Goal: Register for event/course

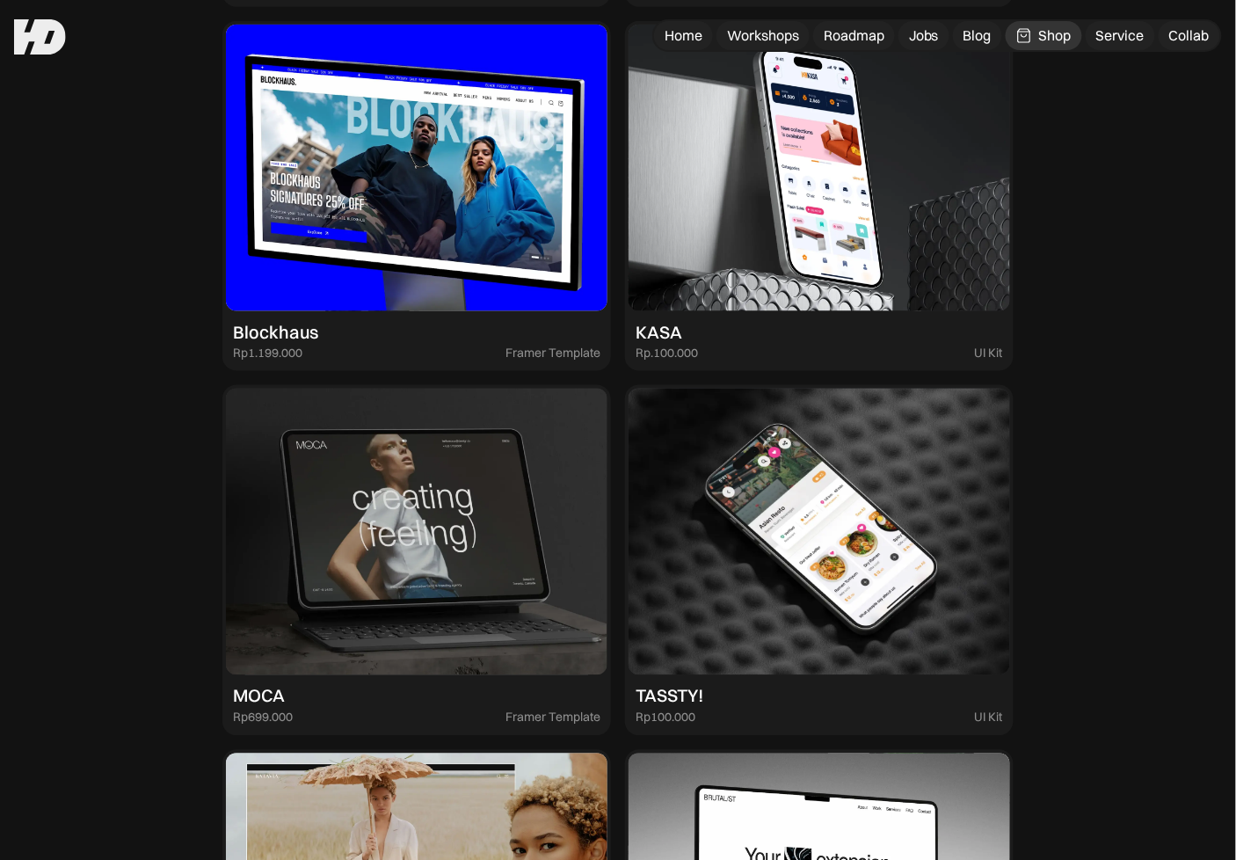
scroll to position [1932, 0]
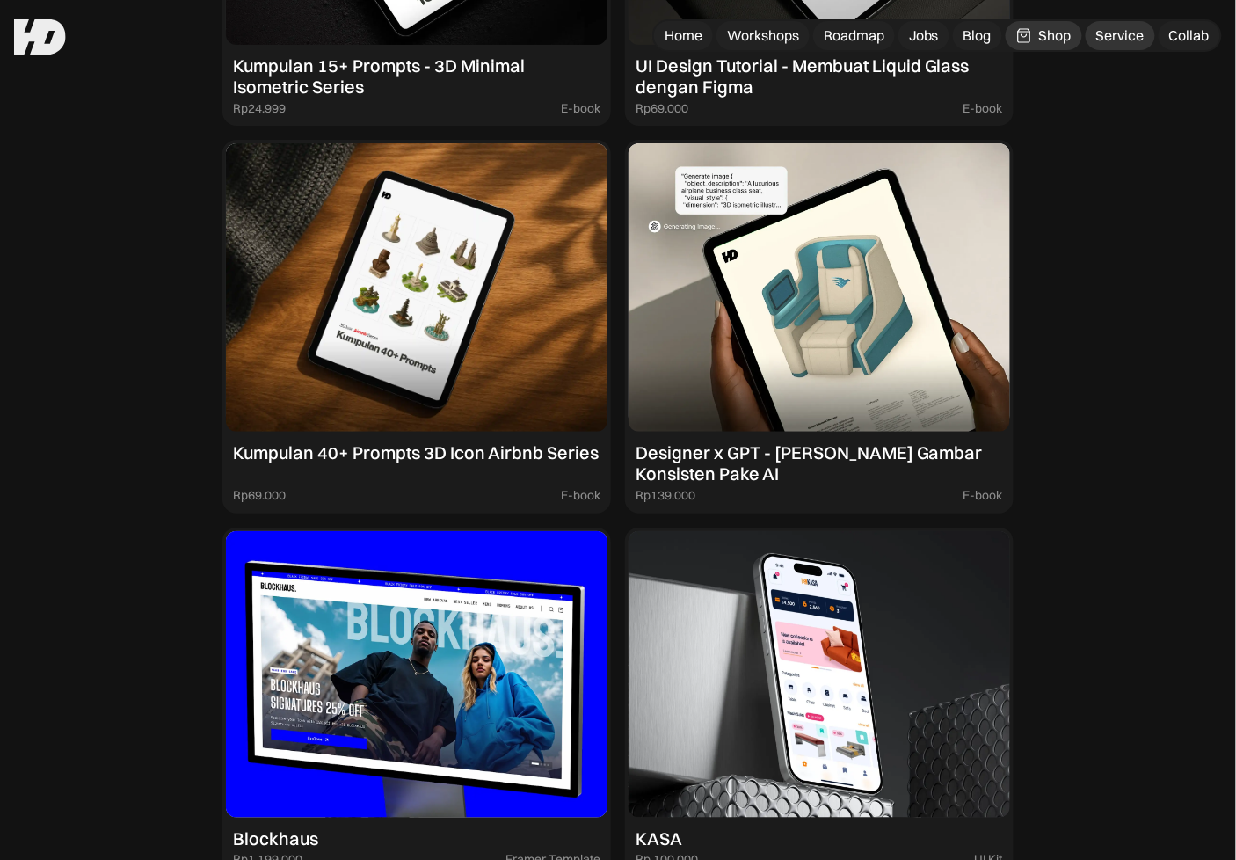
click at [1109, 42] on div "Service" at bounding box center [1120, 35] width 48 height 18
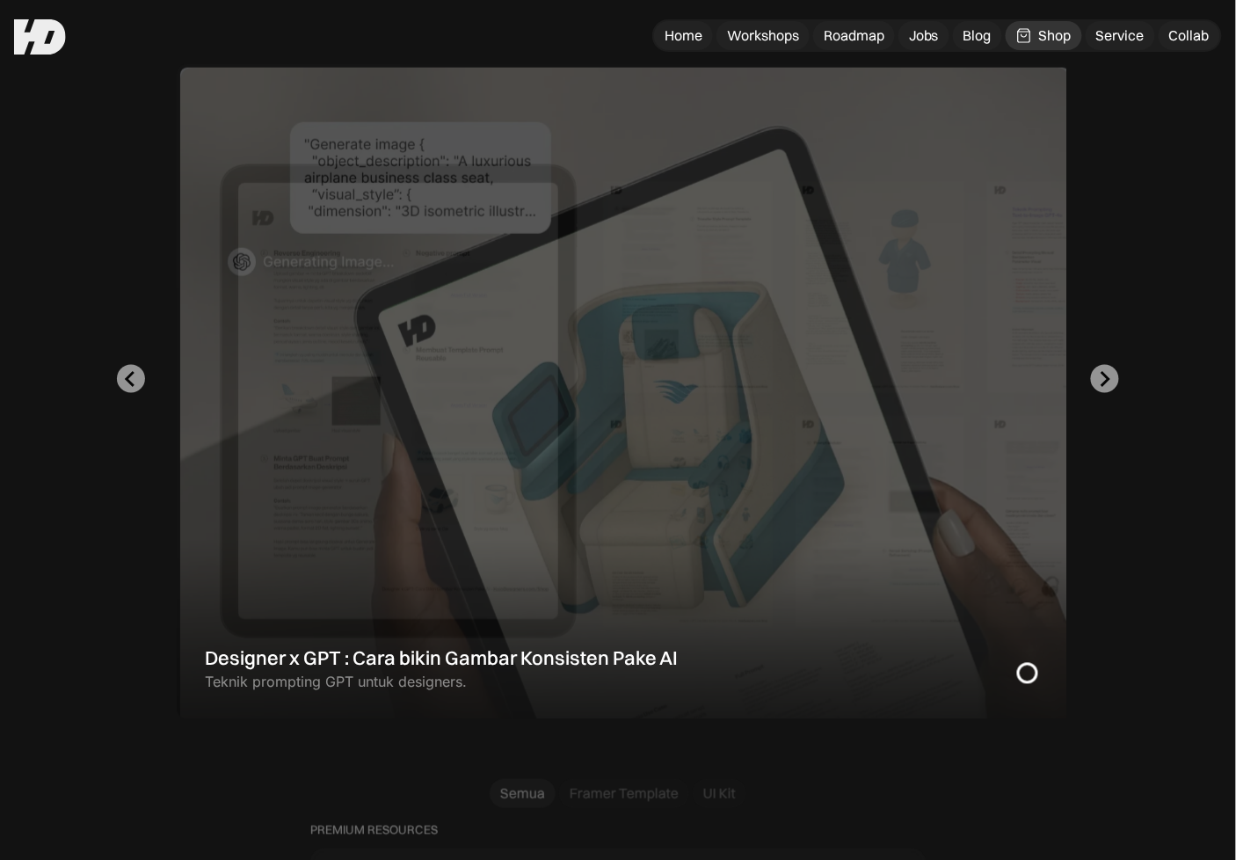
scroll to position [343, 0]
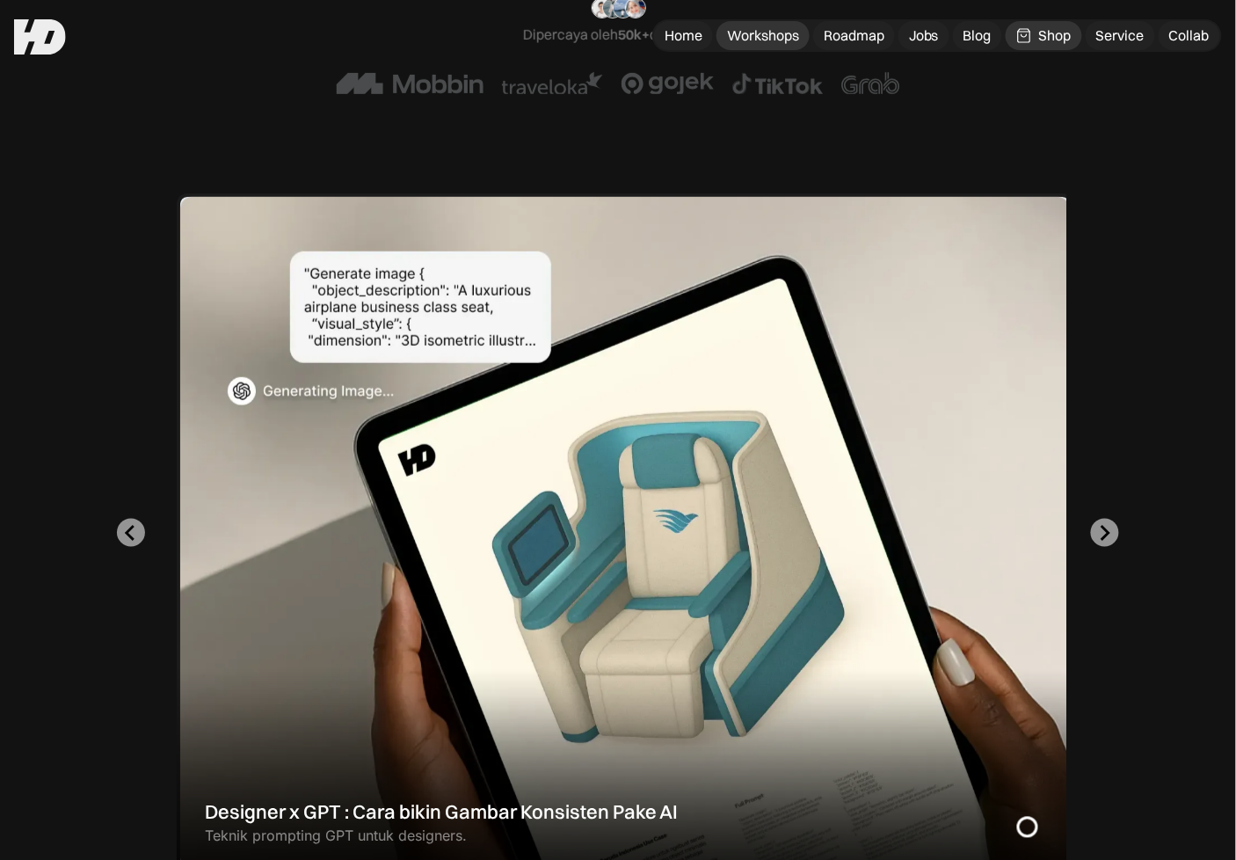
click at [783, 32] on div "Workshops" at bounding box center [763, 35] width 72 height 18
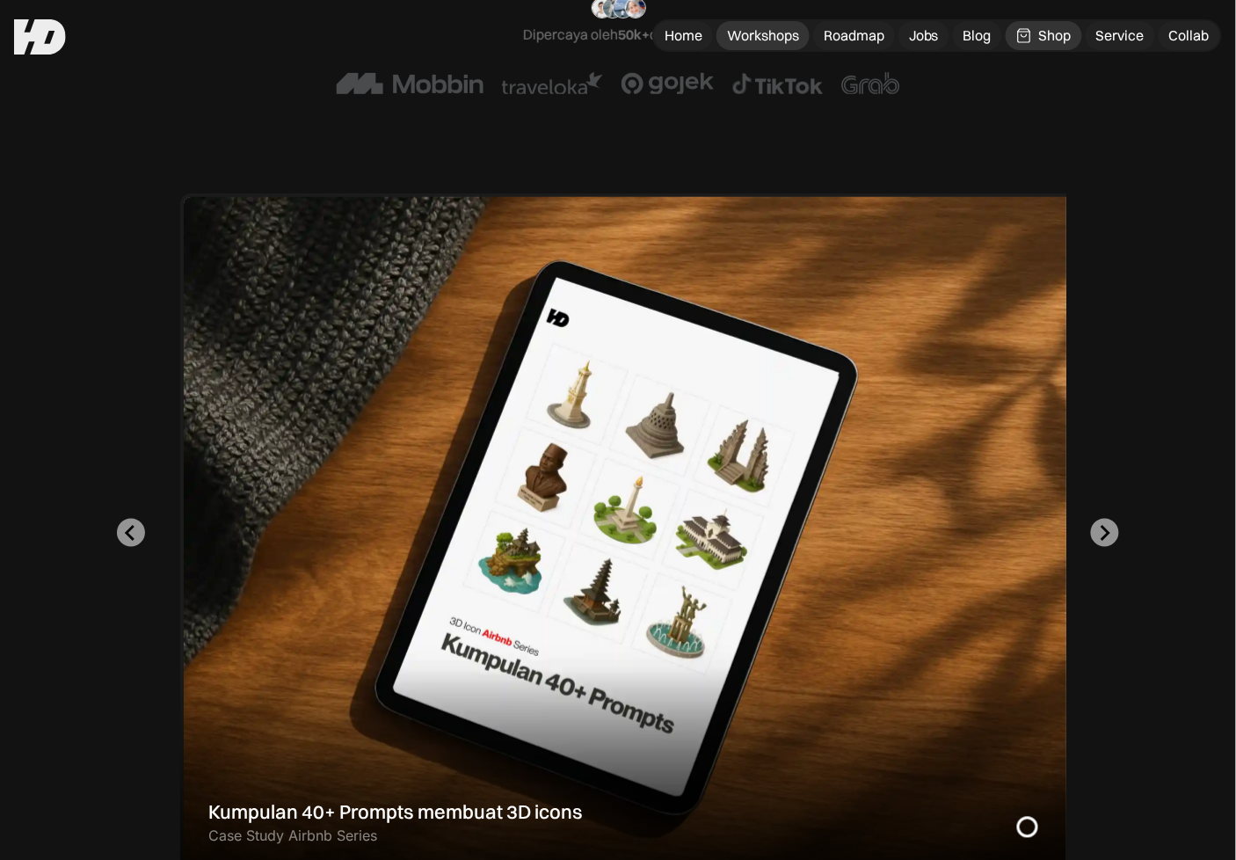
click at [759, 32] on div "Workshops" at bounding box center [763, 35] width 72 height 18
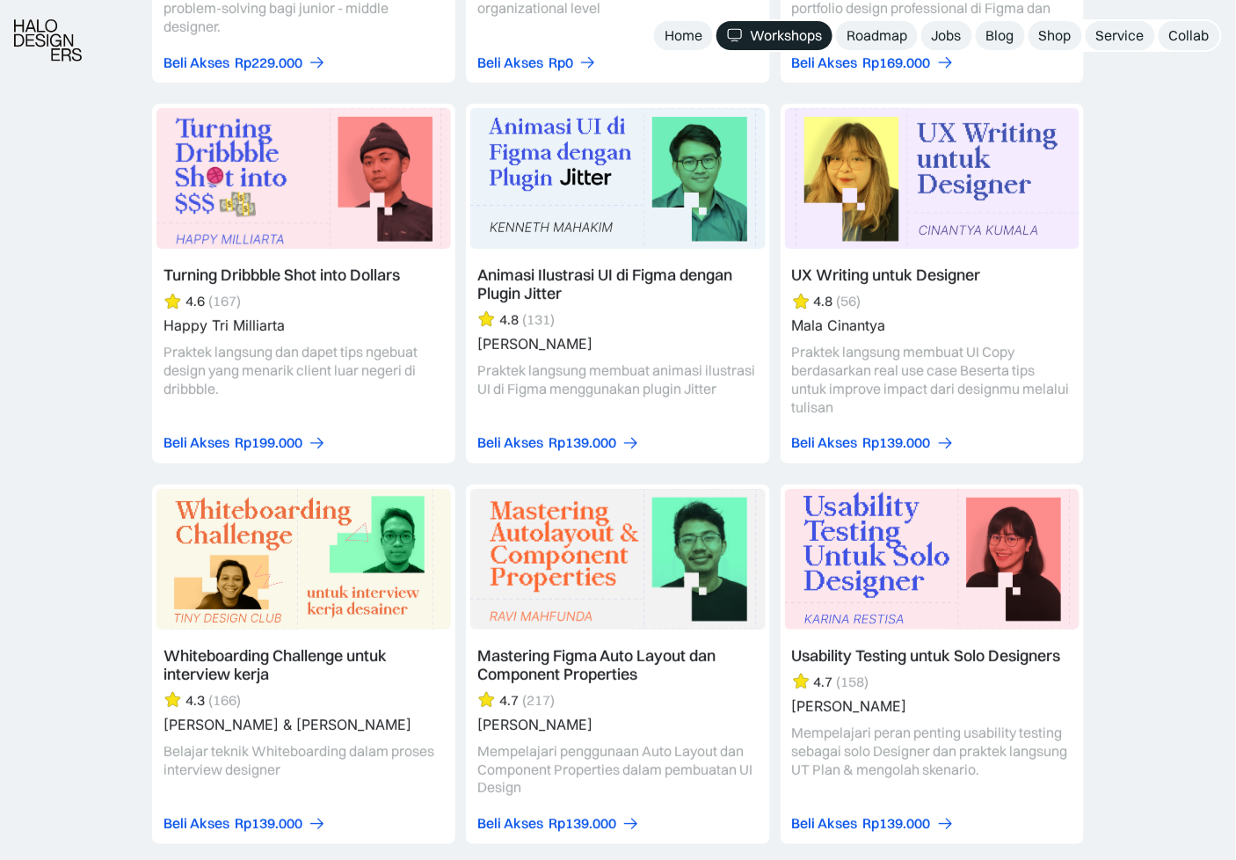
scroll to position [5547, 0]
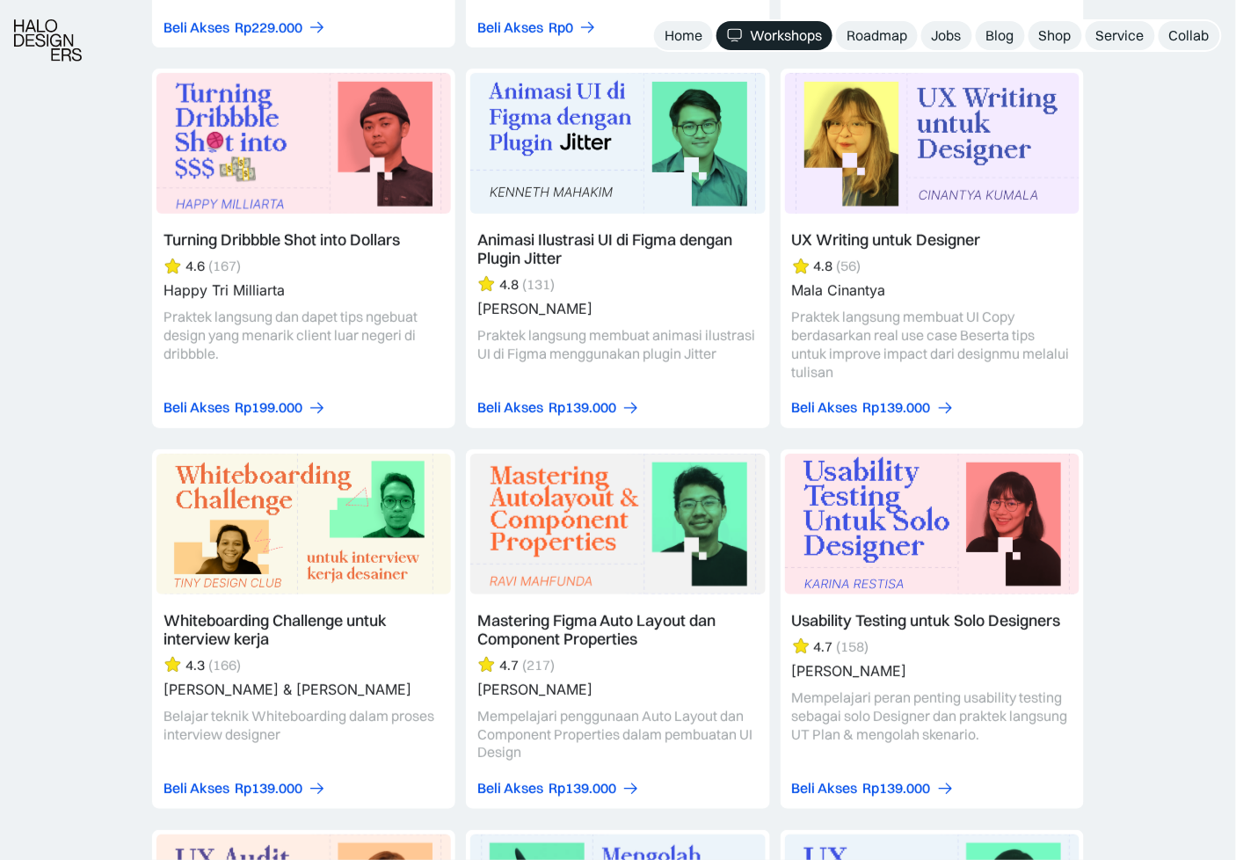
click at [871, 588] on link at bounding box center [932, 629] width 303 height 360
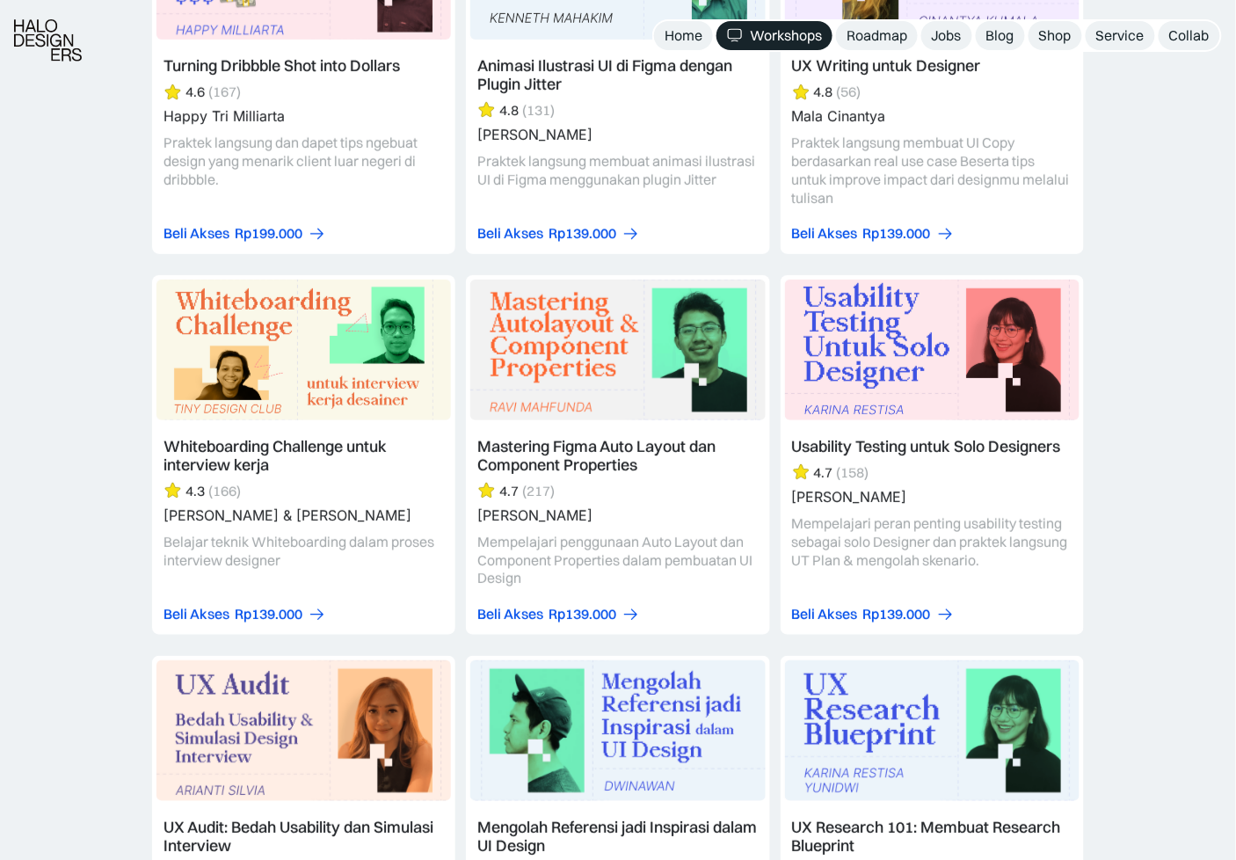
scroll to position [5761, 0]
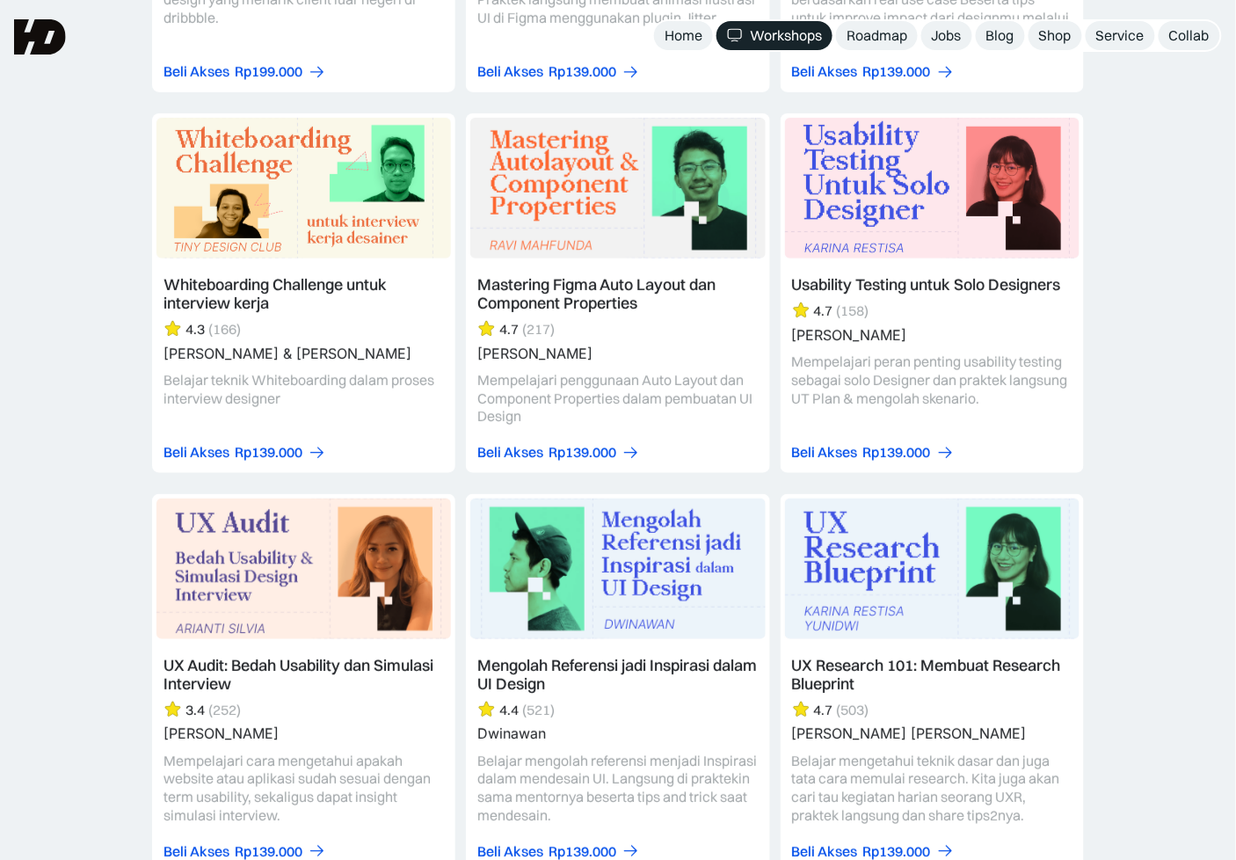
scroll to position [5752, 0]
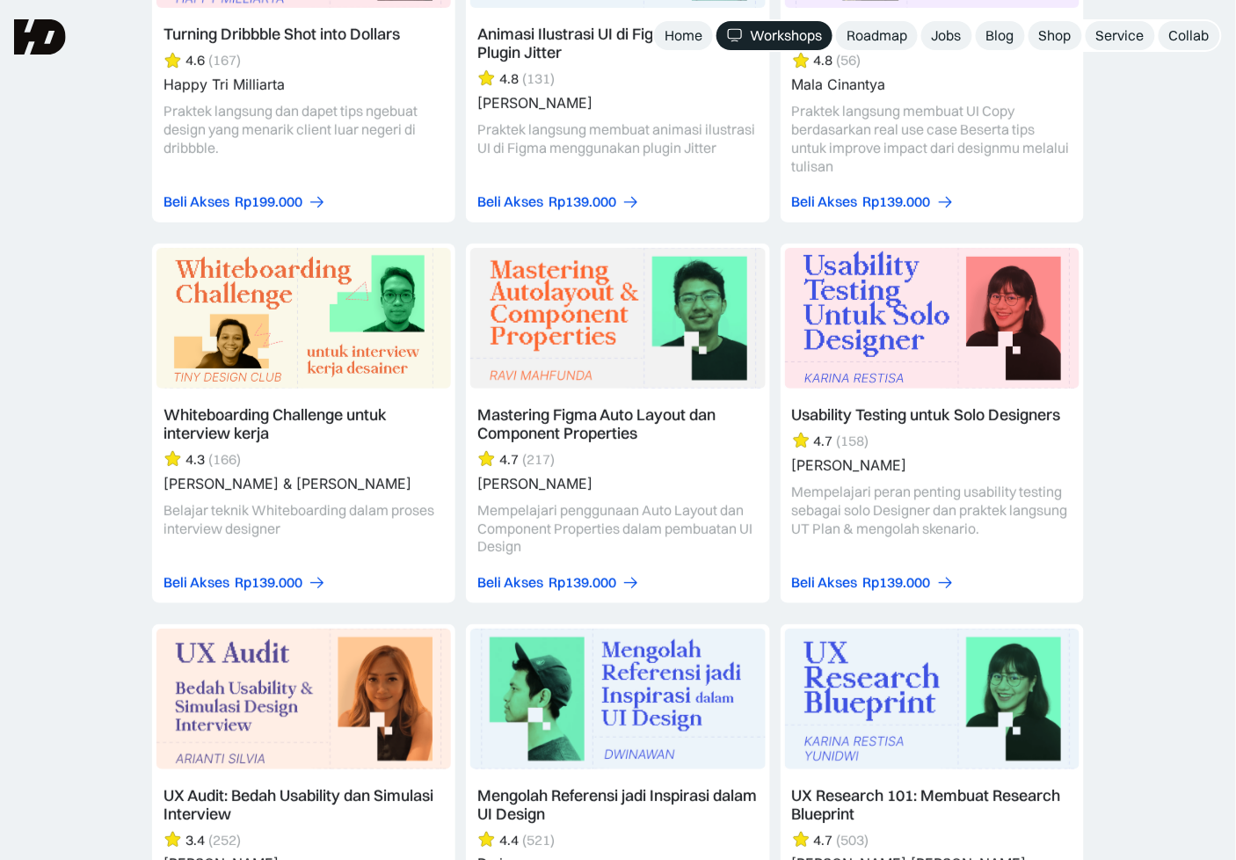
click at [838, 277] on link at bounding box center [932, 424] width 303 height 360
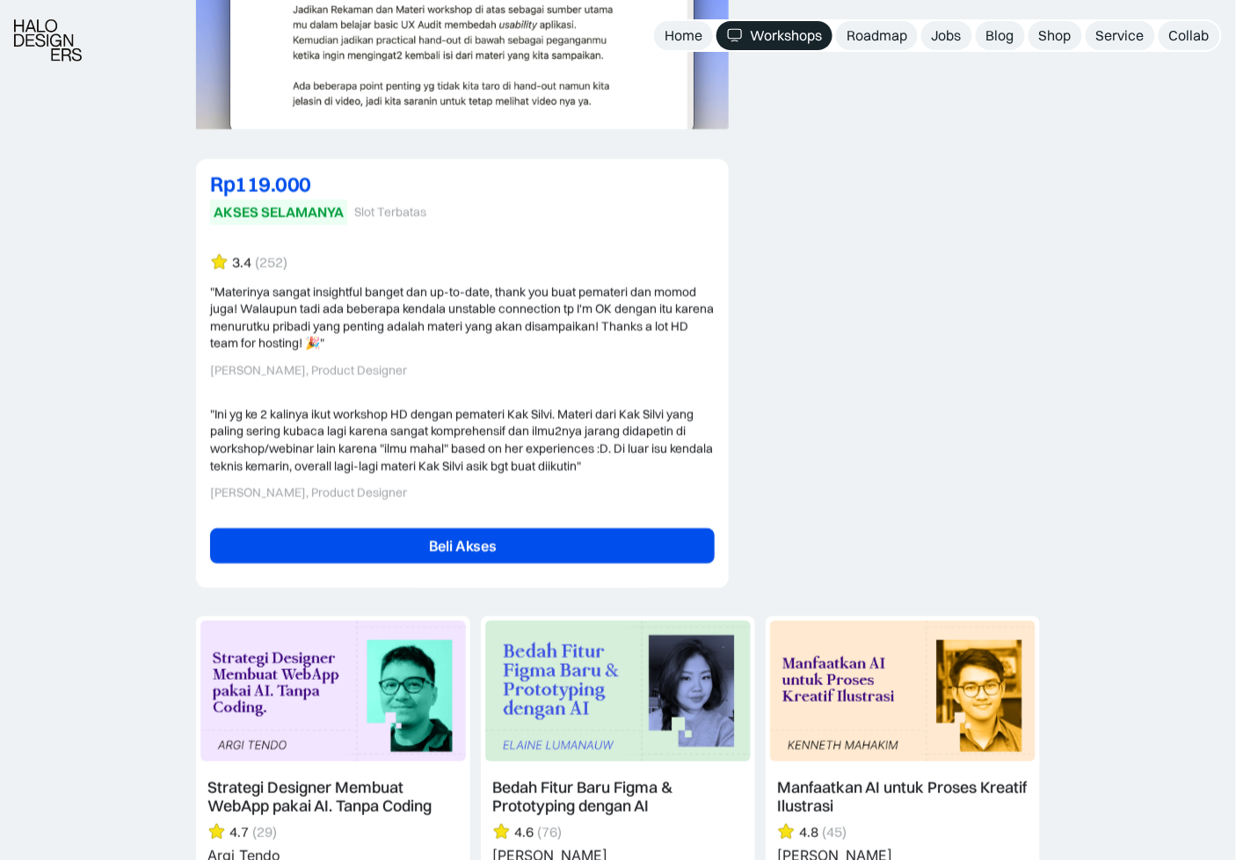
scroll to position [4406, 0]
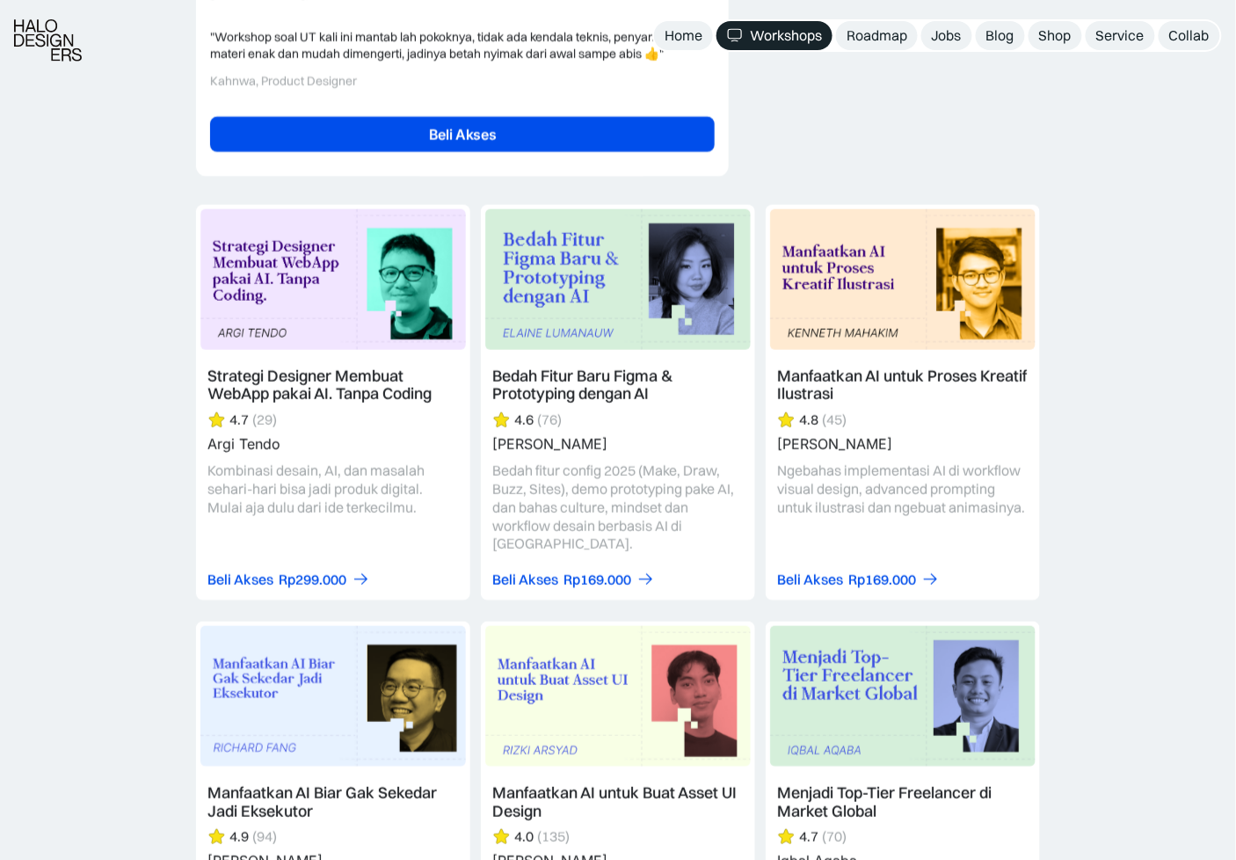
scroll to position [4180, 0]
